Goal: Information Seeking & Learning: Learn about a topic

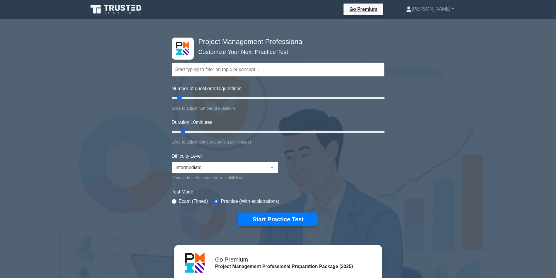
click at [199, 68] on input "text" at bounding box center [278, 69] width 213 height 14
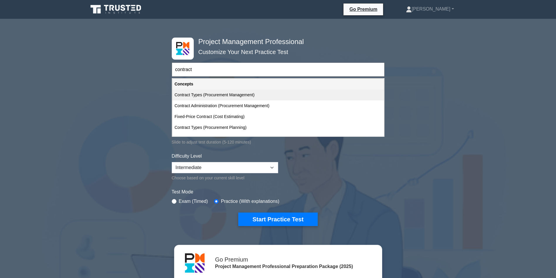
click at [213, 95] on div "Contract Types (Procurement Management)" at bounding box center [278, 94] width 212 height 11
type input "Contract Types (Procurement Management)"
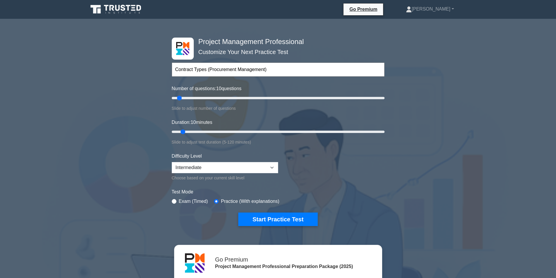
click at [133, 8] on icon at bounding box center [134, 7] width 4 height 1
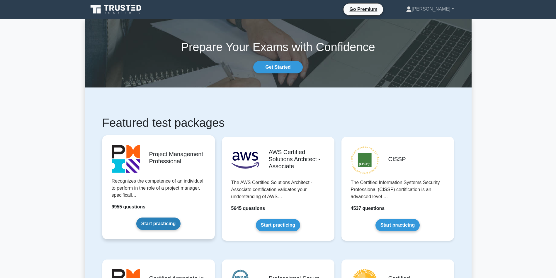
click at [175, 217] on link "Start practicing" at bounding box center [158, 223] width 44 height 12
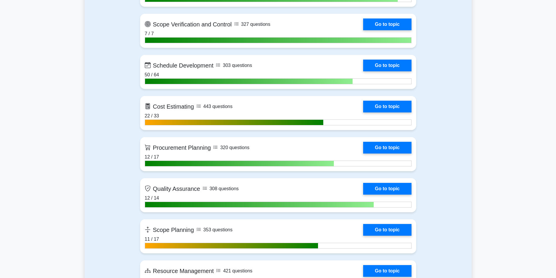
scroll to position [816, 0]
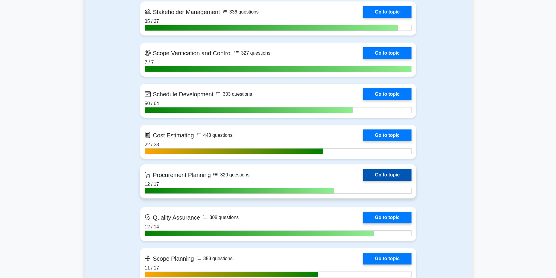
click at [363, 175] on link "Go to topic" at bounding box center [387, 175] width 48 height 12
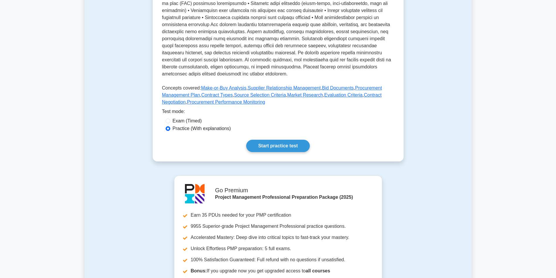
scroll to position [239, 0]
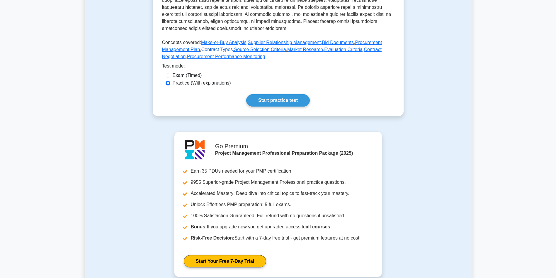
click at [220, 50] on link "Contract Types" at bounding box center [217, 49] width 31 height 5
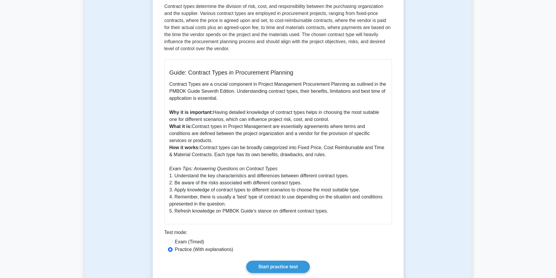
scroll to position [99, 0]
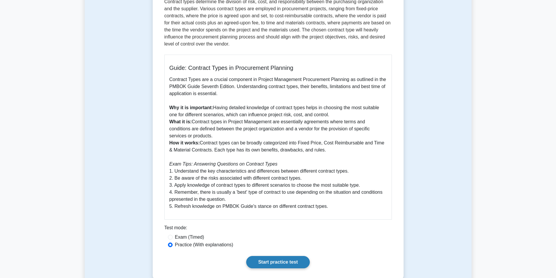
click at [290, 257] on link "Start practice test" at bounding box center [278, 262] width 64 height 12
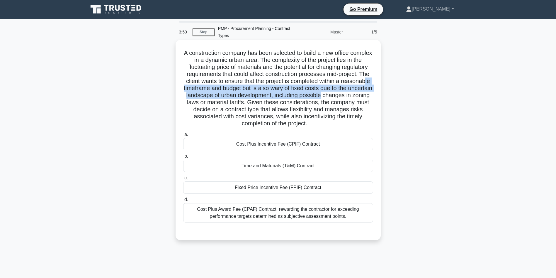
drag, startPoint x: 214, startPoint y: 90, endPoint x: 374, endPoint y: 94, distance: 159.3
click at [374, 94] on h5 "A construction company has been selected to build a new office complex in a dyn…" at bounding box center [278, 88] width 191 height 78
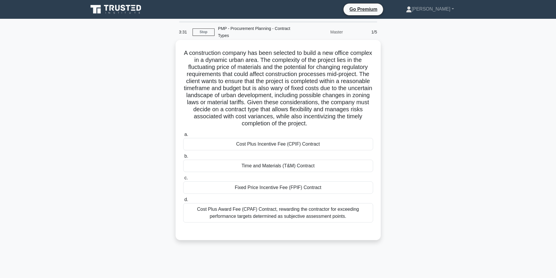
click at [308, 144] on div "Cost Plus Incentive Fee (CPIF) Contract" at bounding box center [278, 144] width 190 height 12
click at [183, 136] on input "a. Cost Plus Incentive Fee (CPIF) Contract" at bounding box center [183, 135] width 0 height 4
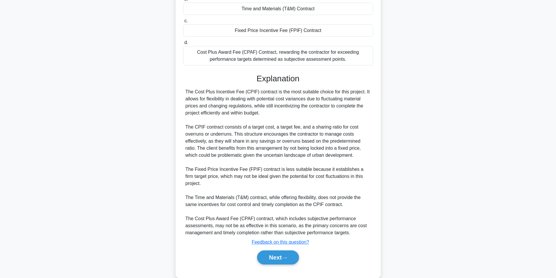
scroll to position [169, 0]
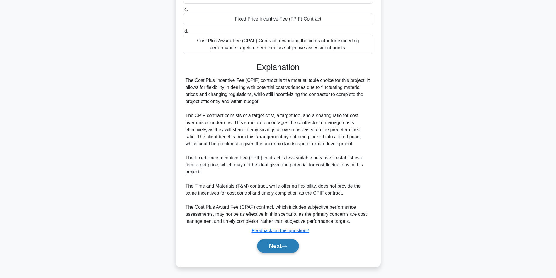
click at [280, 243] on button "Next" at bounding box center [278, 246] width 42 height 14
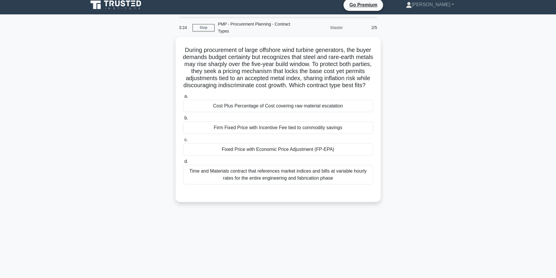
scroll to position [0, 0]
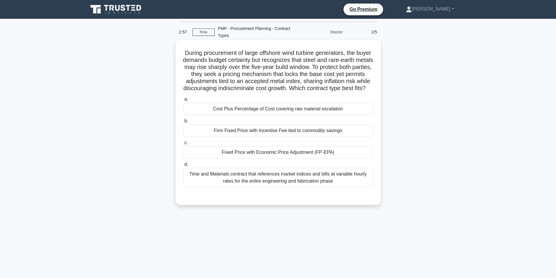
click at [314, 158] on div "Fixed Price with Economic Price Adjustment (FP-EPA)" at bounding box center [278, 152] width 190 height 12
click at [183, 145] on input "c. Fixed Price with Economic Price Adjustment (FP-EPA)" at bounding box center [183, 143] width 0 height 4
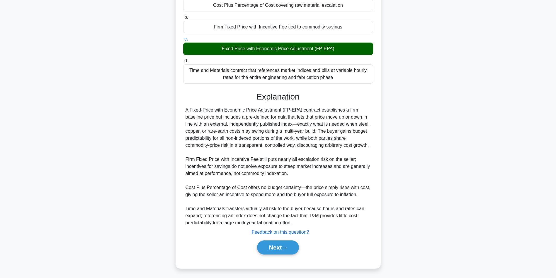
scroll to position [112, 0]
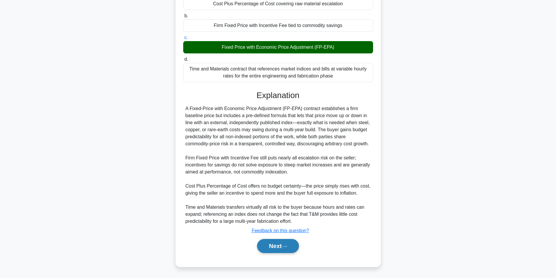
click at [288, 248] on button "Next" at bounding box center [278, 246] width 42 height 14
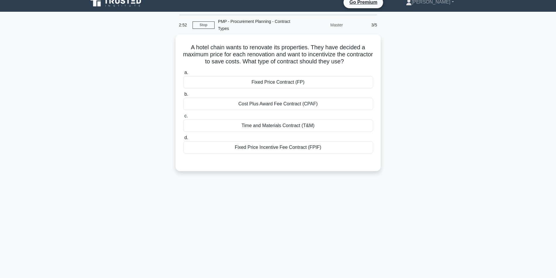
scroll to position [0, 0]
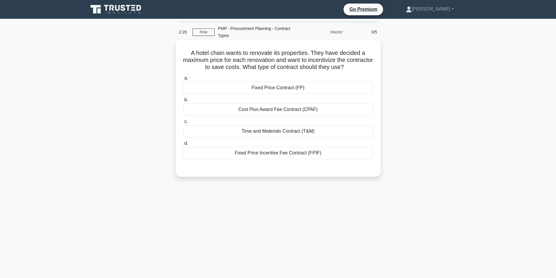
click at [283, 152] on div "Fixed Price Incentive Fee Contract (FPIF)" at bounding box center [278, 153] width 190 height 12
click at [183, 145] on input "d. Fixed Price Incentive Fee Contract (FPIF)" at bounding box center [183, 143] width 0 height 4
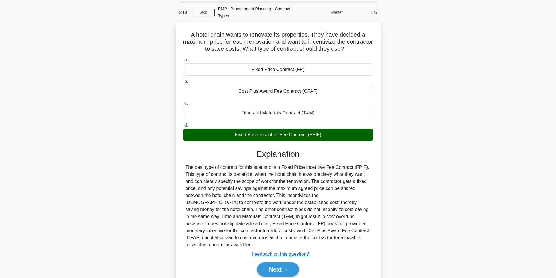
scroll to position [39, 0]
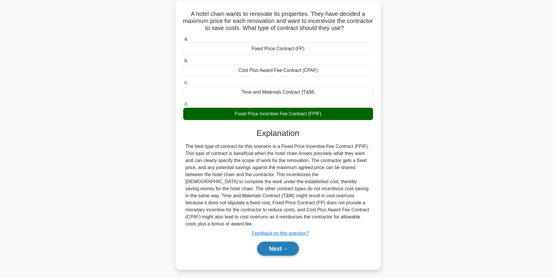
click at [276, 243] on button "Next" at bounding box center [278, 248] width 42 height 14
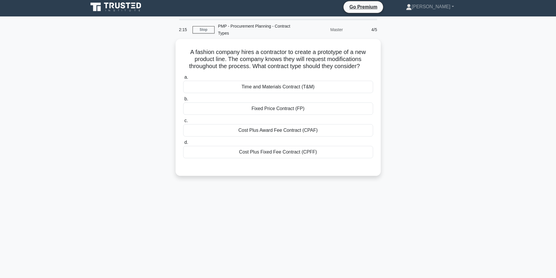
scroll to position [0, 0]
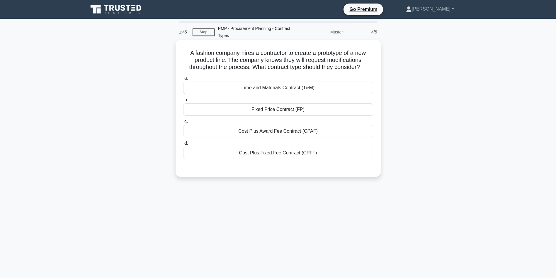
click at [334, 87] on div "Time and Materials Contract (T&M)" at bounding box center [278, 88] width 190 height 12
click at [183, 80] on input "a. Time and Materials Contract (T&M)" at bounding box center [183, 78] width 0 height 4
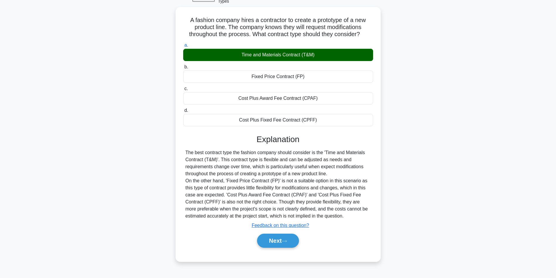
scroll to position [39, 0]
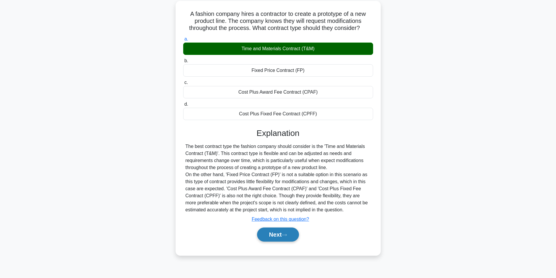
click at [279, 236] on button "Next" at bounding box center [278, 234] width 42 height 14
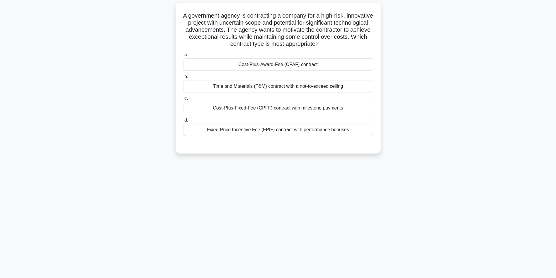
scroll to position [0, 0]
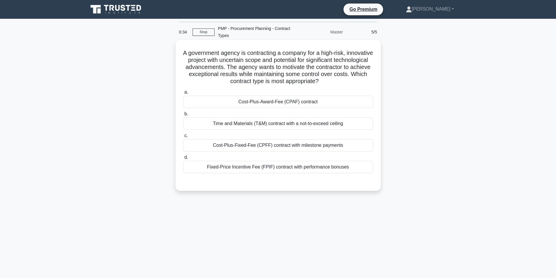
click at [267, 98] on div "Cost-Plus-Award-Fee (CPAF) contract" at bounding box center [278, 102] width 190 height 12
click at [183, 94] on input "a. Cost-Plus-Award-Fee (CPAF) contract" at bounding box center [183, 92] width 0 height 4
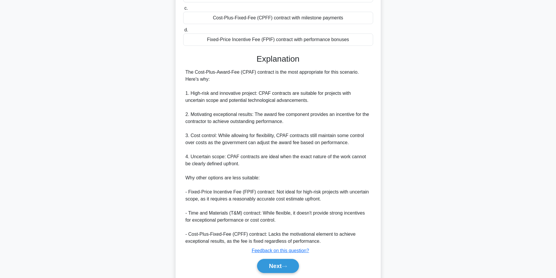
scroll to position [148, 0]
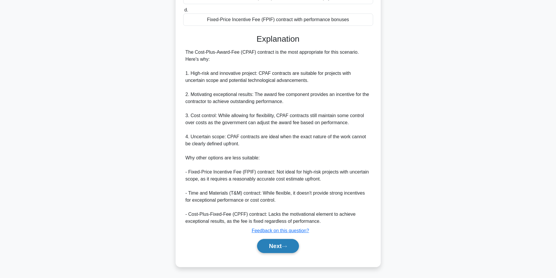
click at [274, 248] on button "Next" at bounding box center [278, 246] width 42 height 14
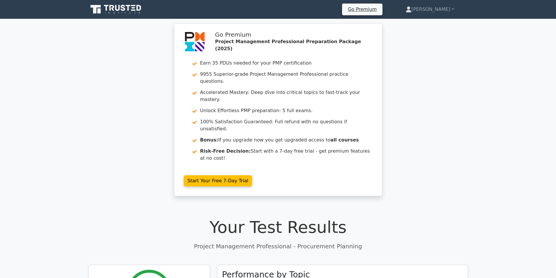
click at [436, 117] on div "Go Premium Project Management Professional Preparation Package (2025) Earn 35 P…" at bounding box center [278, 113] width 556 height 180
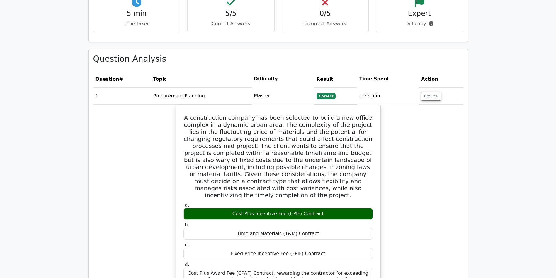
scroll to position [454, 0]
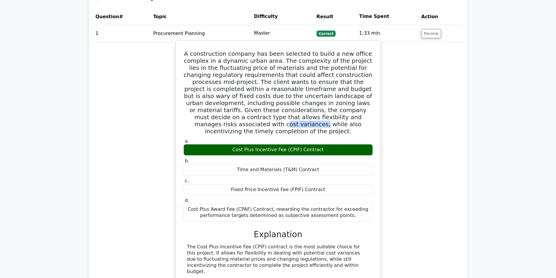
drag, startPoint x: 270, startPoint y: 90, endPoint x: 307, endPoint y: 91, distance: 37.0
click at [307, 91] on h5 "A construction company has been selected to build a new office complex in a dyn…" at bounding box center [278, 92] width 191 height 84
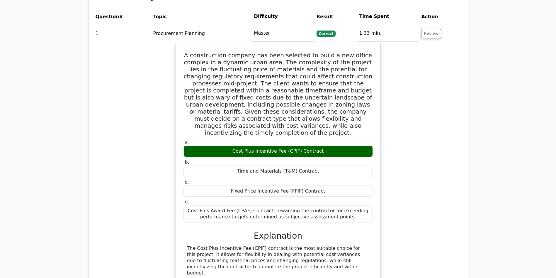
click at [445, 158] on div "A construction company has been selected to build a new office complex in a dyn…" at bounding box center [278, 238] width 370 height 393
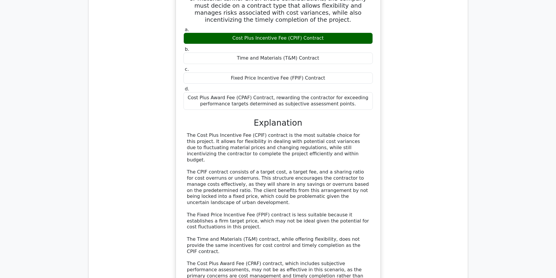
scroll to position [577, 0]
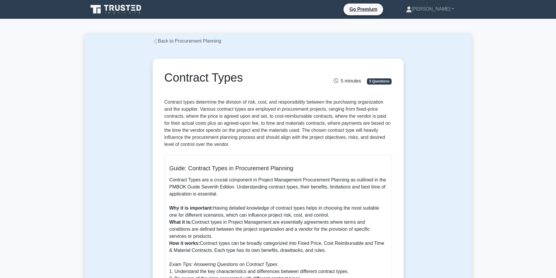
click at [191, 40] on link "Back to Procurement Planning" at bounding box center [187, 40] width 69 height 5
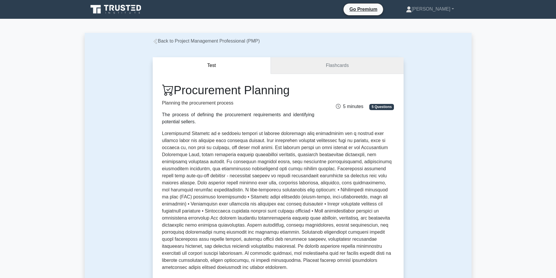
click at [325, 65] on link "Flashcards" at bounding box center [337, 65] width 133 height 17
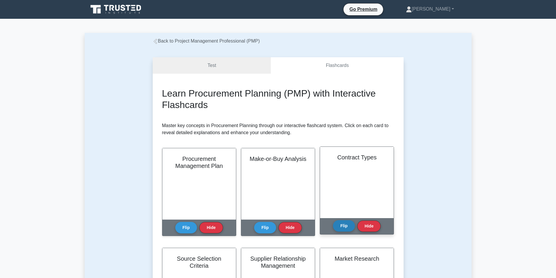
click at [339, 227] on button "Flip" at bounding box center [344, 225] width 22 height 11
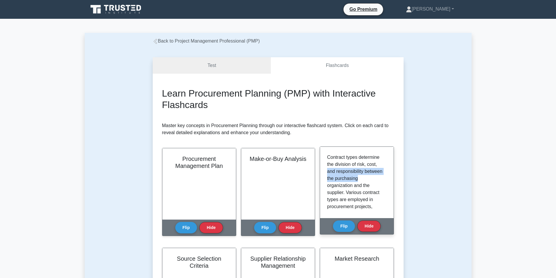
drag, startPoint x: 387, startPoint y: 163, endPoint x: 385, endPoint y: 182, distance: 19.1
click at [385, 182] on div "Contract types determine the division of risk, cost, and responsibility between…" at bounding box center [357, 182] width 60 height 57
click at [337, 163] on p "Contract types determine the division of risk, cost, and responsibility between…" at bounding box center [355, 252] width 57 height 197
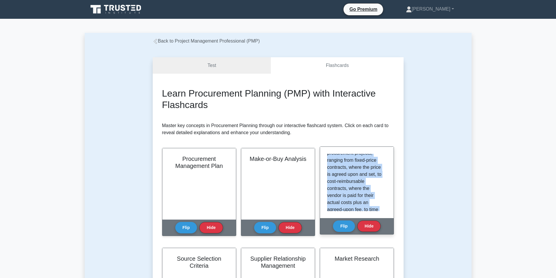
scroll to position [152, 0]
drag, startPoint x: 327, startPoint y: 158, endPoint x: 374, endPoint y: 207, distance: 68.5
click at [374, 207] on div "Contract types determine the division of risk, cost, and responsibility between…" at bounding box center [357, 182] width 74 height 71
copy p "Contract types determine the division of risk, cost, and responsibility between…"
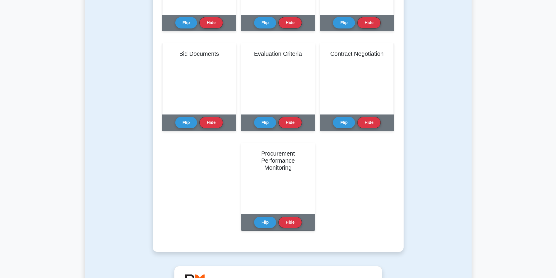
scroll to position [310, 0]
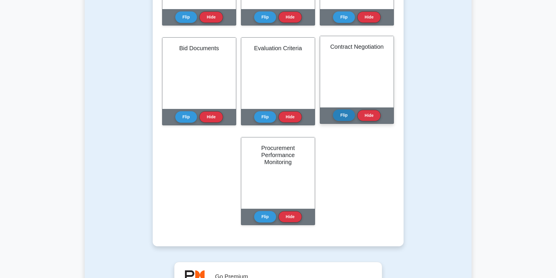
click at [343, 116] on button "Flip" at bounding box center [344, 114] width 22 height 11
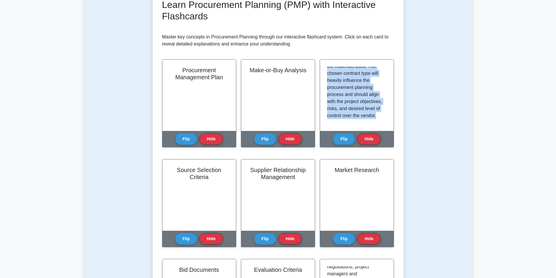
scroll to position [0, 0]
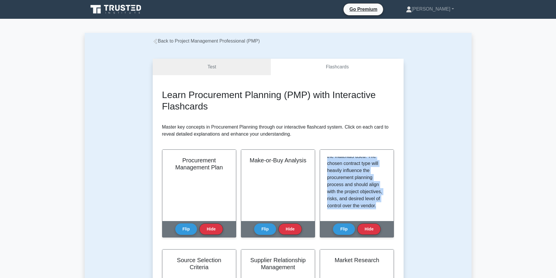
click at [181, 40] on link "Back to Project Management Professional (PMP)" at bounding box center [206, 40] width 107 height 5
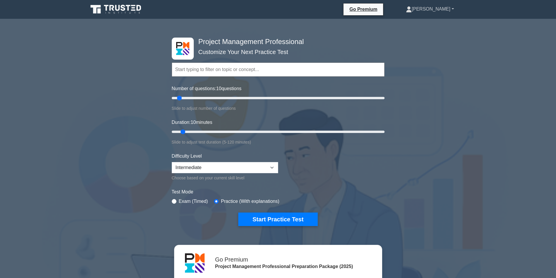
click at [440, 10] on link "[PERSON_NAME]" at bounding box center [430, 9] width 76 height 12
click at [427, 20] on link "Profile" at bounding box center [415, 22] width 46 height 9
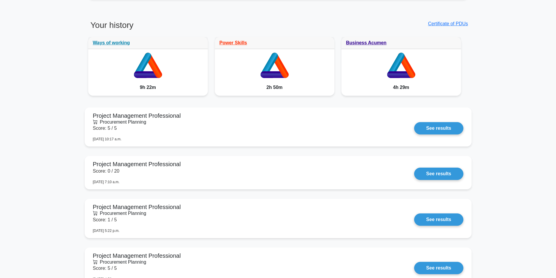
scroll to position [472, 0]
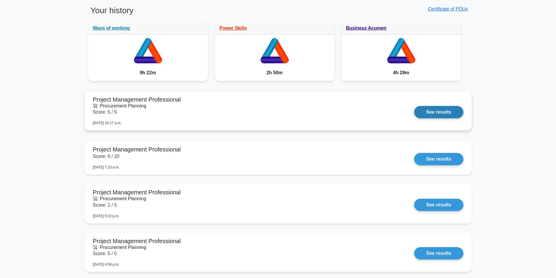
click at [435, 112] on link "See results" at bounding box center [438, 112] width 49 height 12
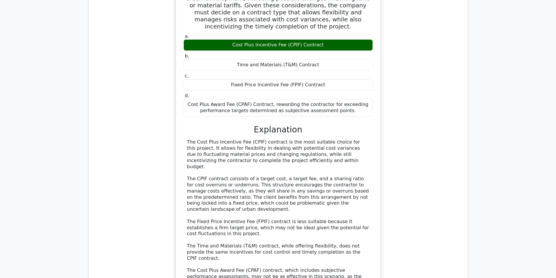
scroll to position [589, 0]
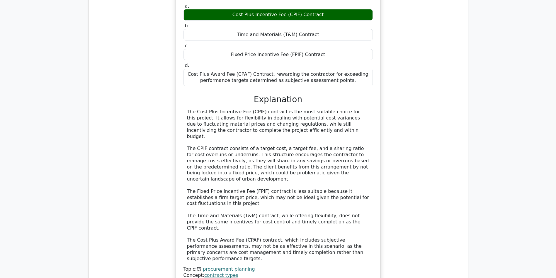
click at [327, 184] on div "The Cost Plus Incentive Fee (CPIF) contract is the most suitable choice for thi…" at bounding box center [278, 185] width 182 height 153
click at [222, 191] on div "The Cost Plus Incentive Fee (CPIF) contract is the most suitable choice for thi…" at bounding box center [278, 185] width 182 height 153
click at [214, 194] on div "The Cost Plus Incentive Fee (CPIF) contract is the most suitable choice for thi…" at bounding box center [278, 185] width 182 height 153
drag, startPoint x: 201, startPoint y: 188, endPoint x: 235, endPoint y: 188, distance: 34.0
click at [202, 188] on div "The Cost Plus Incentive Fee (CPIF) contract is the most suitable choice for thi…" at bounding box center [278, 185] width 182 height 153
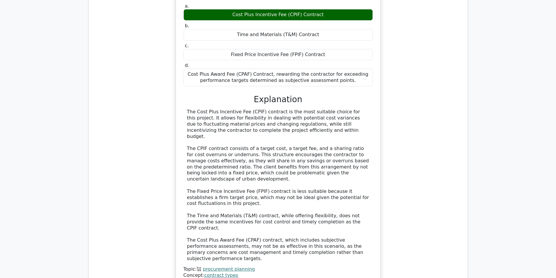
click at [257, 197] on div "The Cost Plus Incentive Fee (CPIF) contract is the most suitable choice for thi…" at bounding box center [278, 185] width 182 height 153
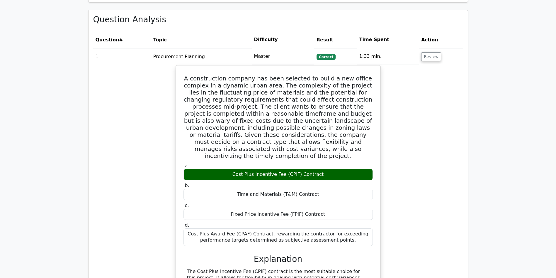
scroll to position [425, 0]
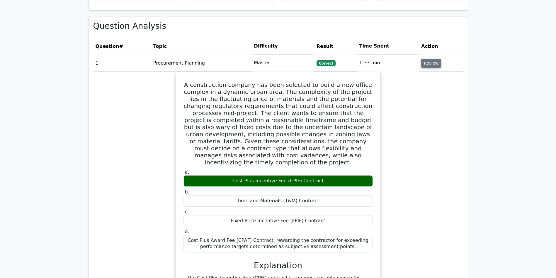
click at [429, 59] on button "Review" at bounding box center [432, 63] width 20 height 9
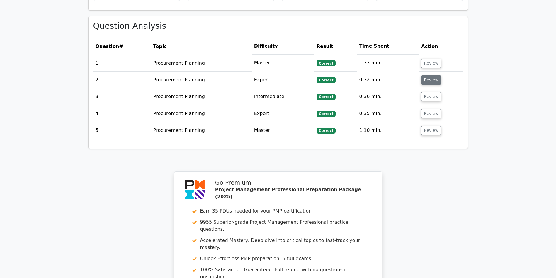
click at [430, 75] on button "Review" at bounding box center [432, 79] width 20 height 9
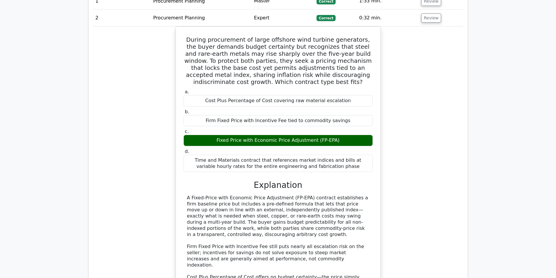
scroll to position [496, 0]
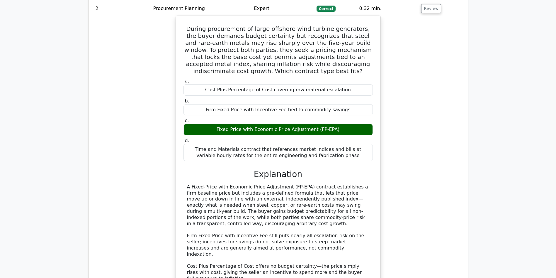
click at [216, 184] on div "A Fixed-Price with Economic Price Adjustment (FP-EPA) contract establishes a fi…" at bounding box center [278, 245] width 182 height 122
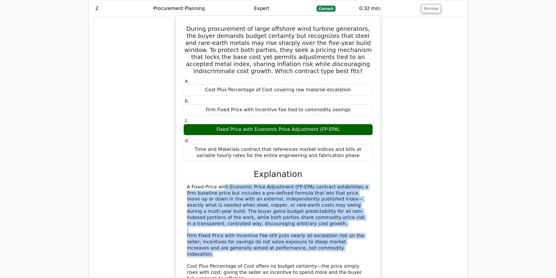
drag, startPoint x: 188, startPoint y: 158, endPoint x: 298, endPoint y: 222, distance: 126.6
click at [298, 222] on div "A Fixed-Price with Economic Price Adjustment (FP-EPA) contract establishes a fi…" at bounding box center [278, 245] width 182 height 122
copy div "A Fixed-Price with Economic Price Adjustment (FP-EPA) contract establishes a fi…"
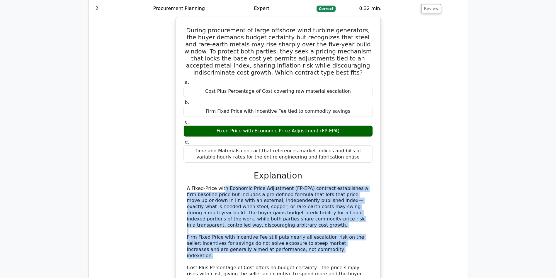
click at [432, 167] on div "During procurement of large offshore wind turbine generators, the buyer demands…" at bounding box center [278, 181] width 370 height 328
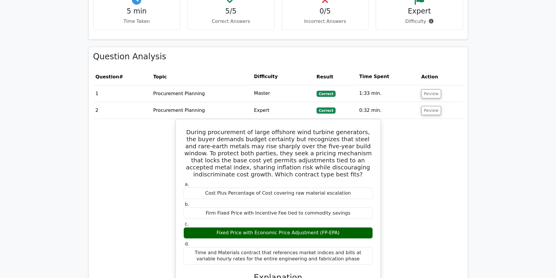
scroll to position [345, 0]
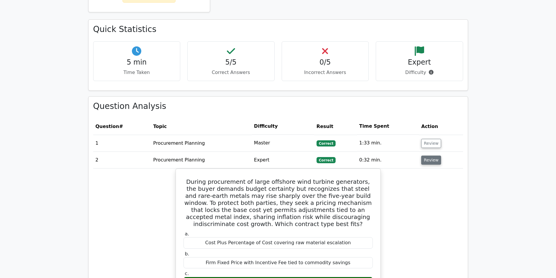
click at [433, 155] on button "Review" at bounding box center [432, 159] width 20 height 9
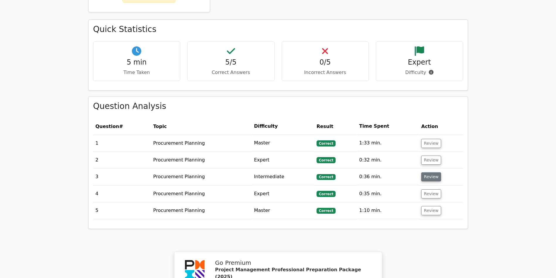
click at [428, 172] on button "Review" at bounding box center [432, 176] width 20 height 9
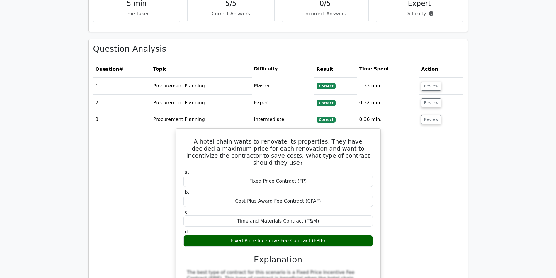
scroll to position [444, 0]
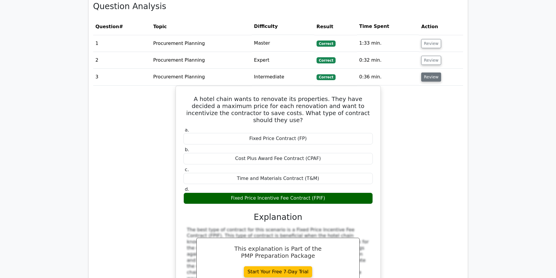
click at [431, 72] on button "Review" at bounding box center [432, 76] width 20 height 9
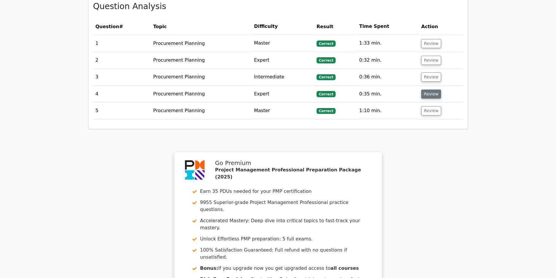
click at [430, 89] on button "Review" at bounding box center [432, 93] width 20 height 9
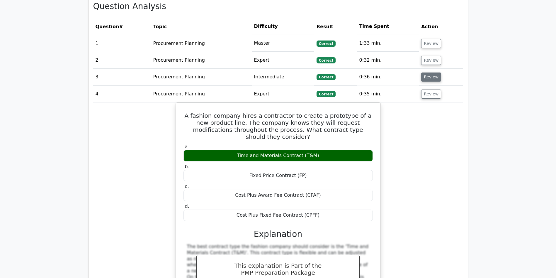
click at [426, 72] on button "Review" at bounding box center [432, 76] width 20 height 9
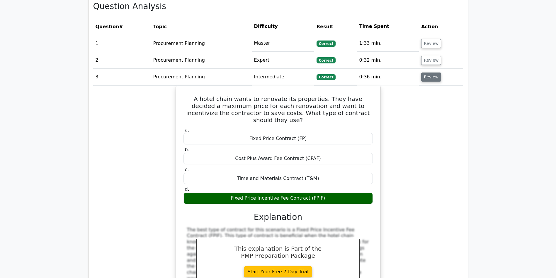
click at [432, 72] on button "Review" at bounding box center [432, 76] width 20 height 9
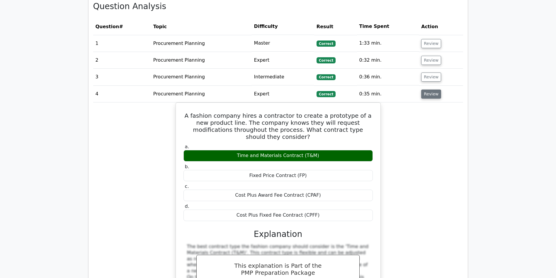
click at [432, 89] on button "Review" at bounding box center [432, 93] width 20 height 9
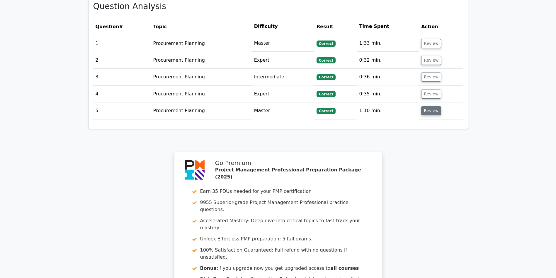
click at [432, 106] on button "Review" at bounding box center [432, 110] width 20 height 9
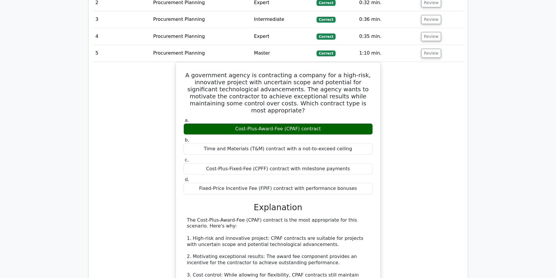
scroll to position [507, 0]
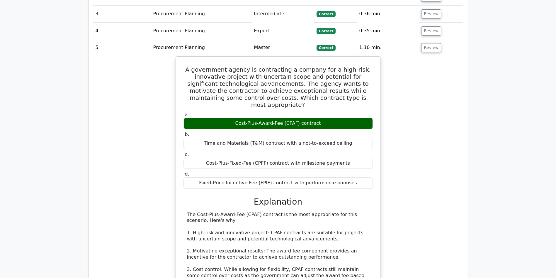
drag, startPoint x: 562, startPoint y: 138, endPoint x: 457, endPoint y: 230, distance: 139.1
click at [457, 230] on div "A government agency is contracting a company for a high-risk, innovative projec…" at bounding box center [278, 234] width 370 height 357
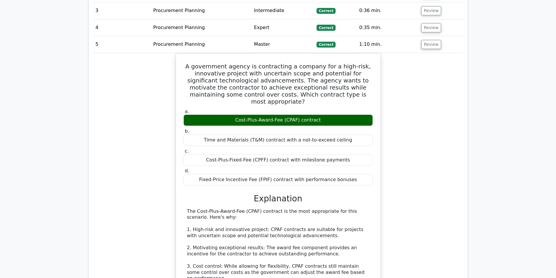
scroll to position [495, 0]
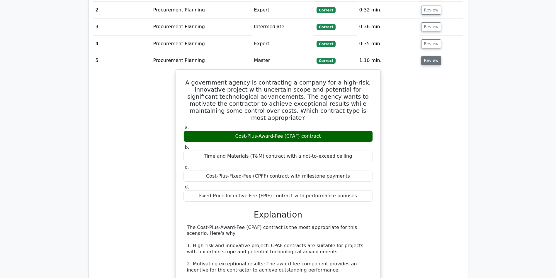
click at [434, 56] on button "Review" at bounding box center [432, 60] width 20 height 9
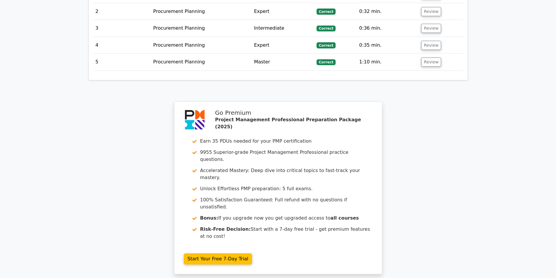
click at [471, 130] on div "Your Test Results Project Management Professional - Procurement Planning 100% Y…" at bounding box center [278, 14] width 387 height 612
